Goal: Entertainment & Leisure: Browse casually

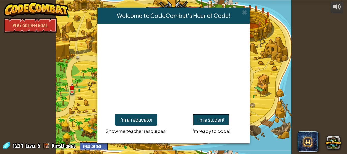
click at [203, 119] on button "I'm a student" at bounding box center [211, 120] width 37 height 12
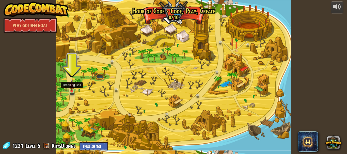
click at [71, 88] on img at bounding box center [71, 85] width 5 height 12
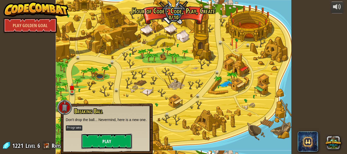
click at [97, 142] on button "Play" at bounding box center [106, 141] width 51 height 15
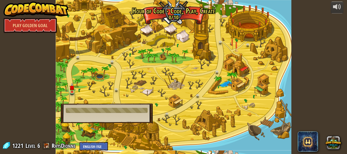
click at [92, 90] on div at bounding box center [174, 77] width 236 height 154
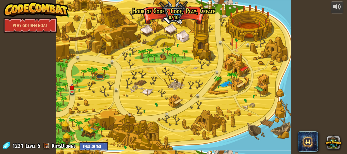
click at [92, 90] on div at bounding box center [174, 77] width 236 height 154
click at [68, 91] on link at bounding box center [73, 92] width 10 height 10
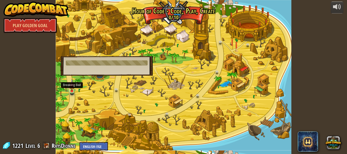
click at [72, 91] on img at bounding box center [71, 85] width 5 height 12
click at [34, 28] on link "Play Golden Goal" at bounding box center [30, 25] width 53 height 15
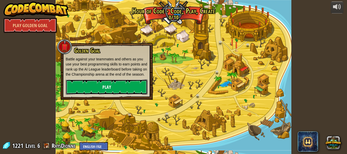
click at [100, 89] on link "Play" at bounding box center [107, 87] width 82 height 15
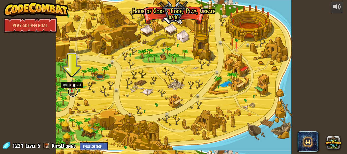
click at [69, 92] on link at bounding box center [73, 92] width 10 height 10
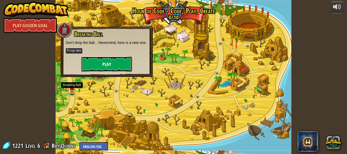
click at [97, 61] on button "Play" at bounding box center [106, 64] width 51 height 15
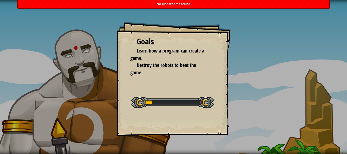
click at [184, 3] on span "No classrooms found" at bounding box center [174, 4] width 34 height 4
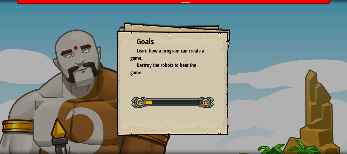
click at [184, 3] on span "No classrooms found" at bounding box center [174, 4] width 34 height 4
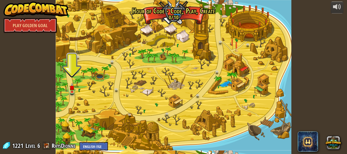
click at [51, 143] on div "1221 Level 6 RhysDionne English ([GEOGRAPHIC_DATA]) English ([GEOGRAPHIC_DATA])…" at bounding box center [55, 146] width 106 height 9
click at [35, 146] on span "Level" at bounding box center [30, 146] width 10 height 8
click at [177, 7] on div at bounding box center [174, 77] width 236 height 154
click at [73, 91] on img at bounding box center [71, 85] width 5 height 12
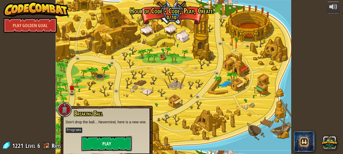
click at [116, 142] on button "Play" at bounding box center [106, 143] width 51 height 15
